Goal: Information Seeking & Learning: Learn about a topic

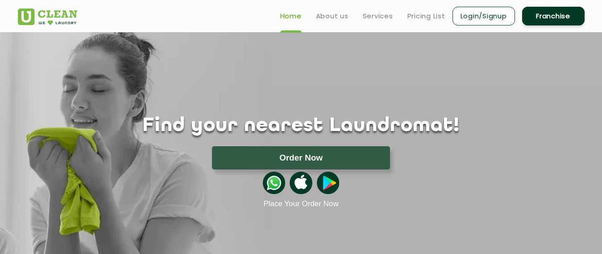
drag, startPoint x: 0, startPoint y: 0, endPoint x: 135, endPoint y: 130, distance: 187.0
click at [135, 130] on h1 "Find your nearest Laundromat!" at bounding box center [301, 126] width 581 height 22
click at [372, 16] on link "Services" at bounding box center [378, 16] width 30 height 11
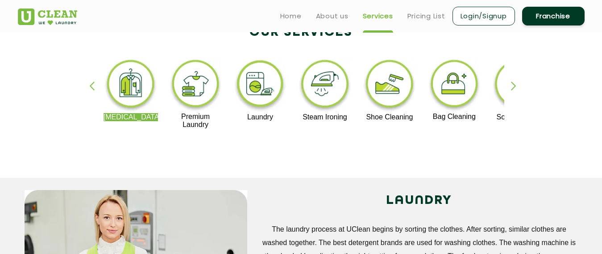
scroll to position [179, 0]
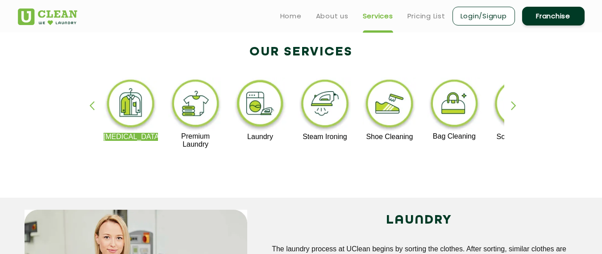
click at [515, 107] on div "button" at bounding box center [517, 113] width 13 height 25
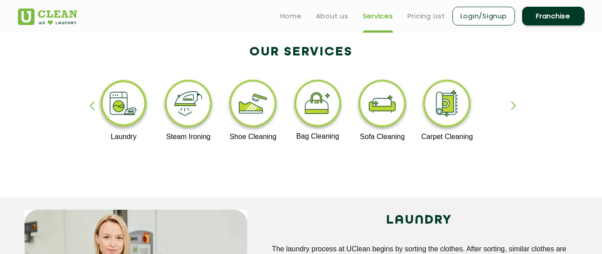
click at [515, 107] on div "button" at bounding box center [517, 113] width 13 height 25
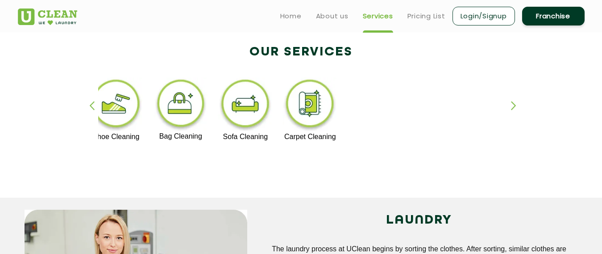
click at [309, 115] on img at bounding box center [310, 104] width 55 height 55
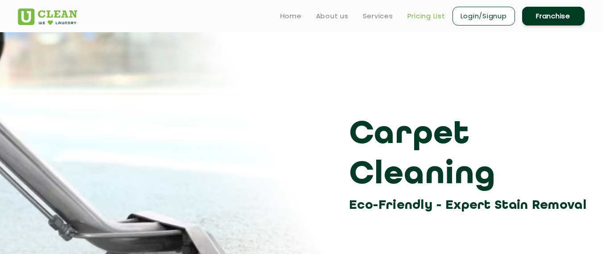
click at [422, 12] on link "Pricing List" at bounding box center [427, 16] width 38 height 11
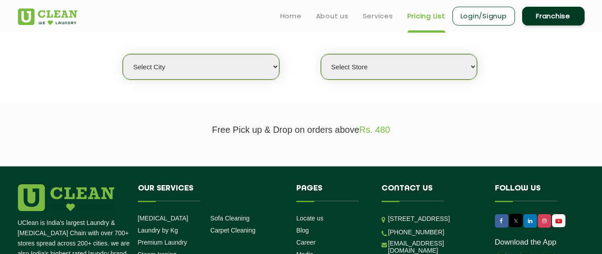
scroll to position [138, 0]
